Goal: Communication & Community: Participate in discussion

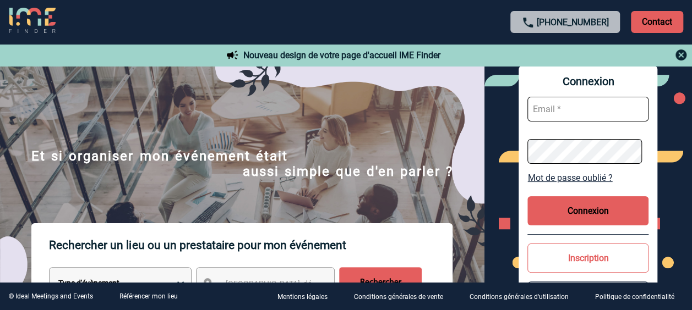
type input "yamina.benamara@mobilize-fs.com"
click at [606, 205] on button "Connexion" at bounding box center [587, 210] width 121 height 29
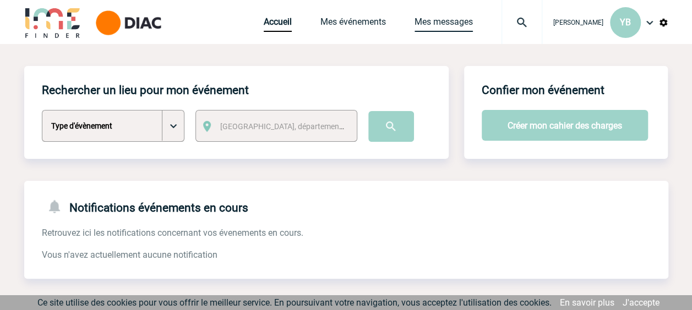
click at [441, 25] on link "Mes messages" at bounding box center [443, 24] width 58 height 15
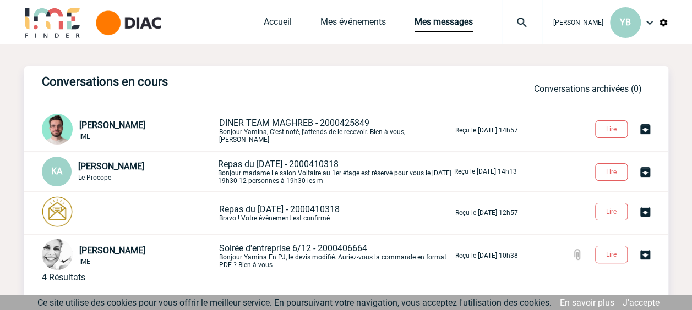
click at [249, 128] on span "DINER TEAM MAGHREB - 2000425849" at bounding box center [294, 123] width 150 height 10
